Goal: Ask a question

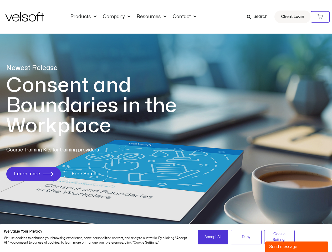
click at [166, 126] on h1 "Consent and Boundaries in the Workplace" at bounding box center [102, 105] width 192 height 61
click at [320, 17] on icon at bounding box center [319, 16] width 5 height 5
click at [213, 237] on span "Accept All" at bounding box center [212, 237] width 17 height 6
click at [166, 126] on div "No products in the cart." at bounding box center [166, 126] width 0 height 0
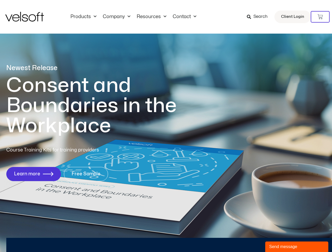
click at [296, 247] on div "Send message" at bounding box center [296, 247] width 55 height 6
